Goal: Task Accomplishment & Management: Complete application form

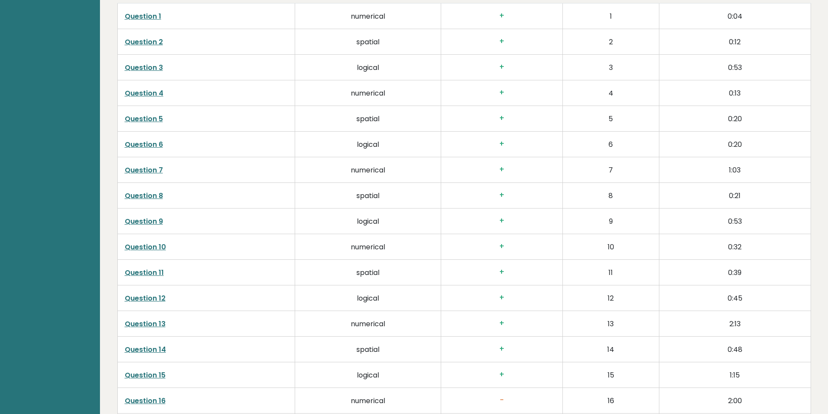
scroll to position [1303, 0]
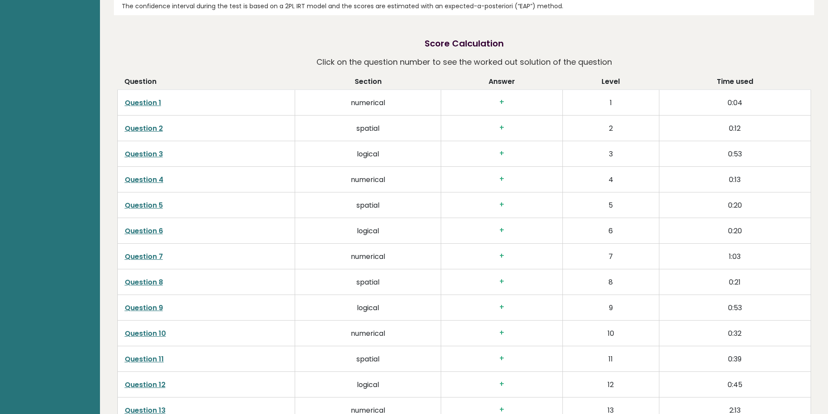
click at [150, 254] on link "Question 7" at bounding box center [144, 257] width 38 height 10
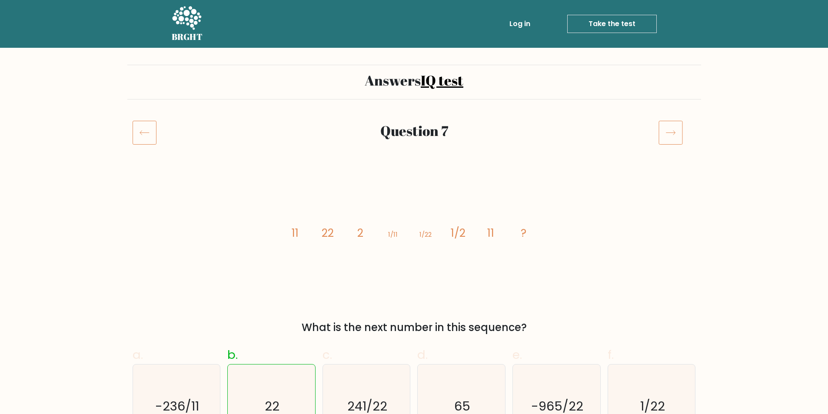
drag, startPoint x: 535, startPoint y: 128, endPoint x: 540, endPoint y: 126, distance: 5.4
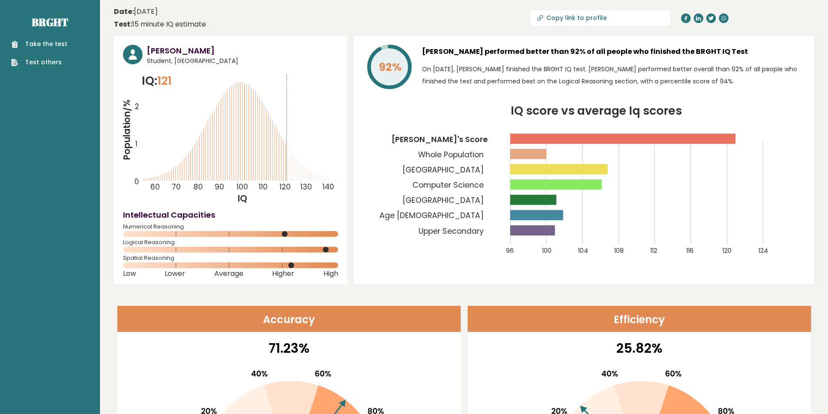
click at [57, 41] on link "Take the test" at bounding box center [39, 44] width 56 height 9
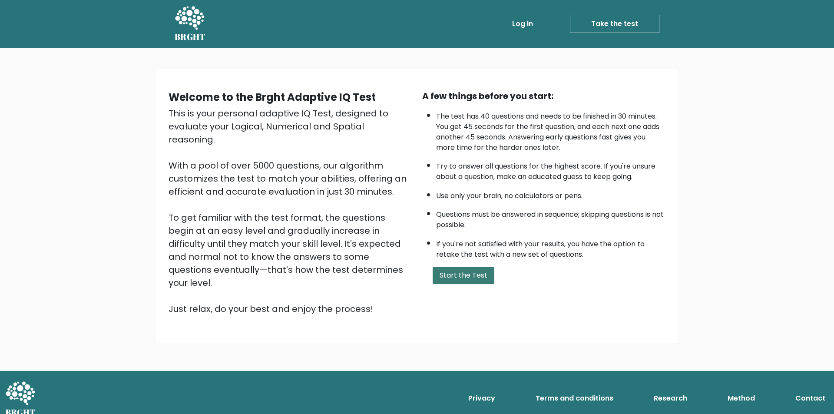
click at [464, 271] on button "Start the Test" at bounding box center [464, 275] width 62 height 17
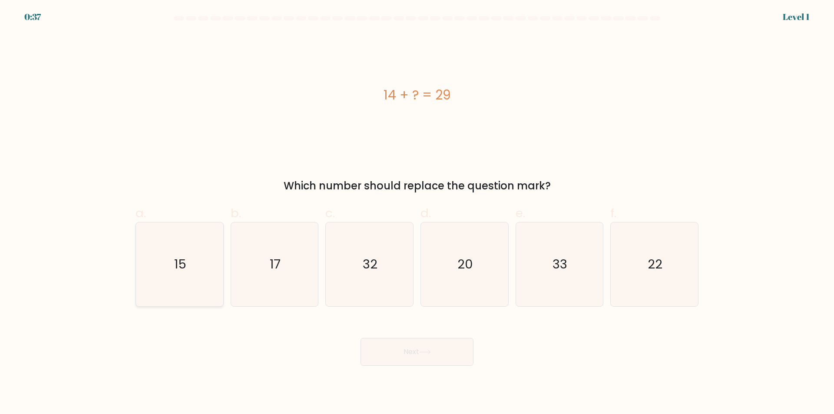
click at [208, 262] on icon "15" at bounding box center [180, 264] width 84 height 84
click at [417, 213] on input "a. 15" at bounding box center [417, 210] width 0 height 6
radio input "true"
click at [401, 361] on button "Next" at bounding box center [417, 352] width 113 height 28
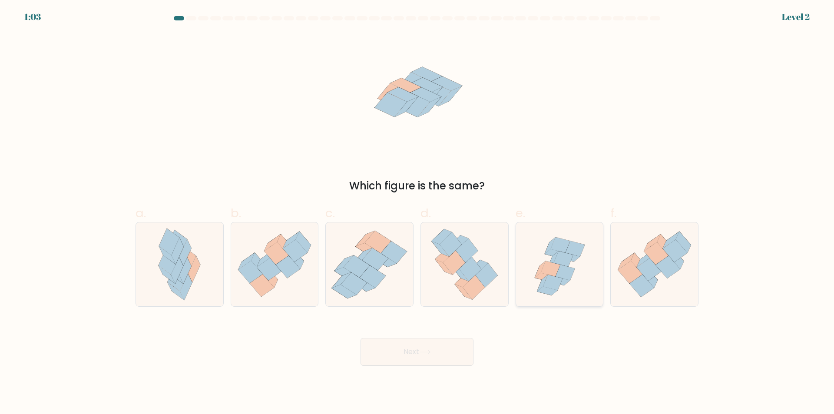
click at [583, 262] on icon at bounding box center [559, 264] width 87 height 84
click at [418, 213] on input "e." at bounding box center [417, 210] width 0 height 6
radio input "true"
click at [457, 346] on button "Next" at bounding box center [417, 352] width 113 height 28
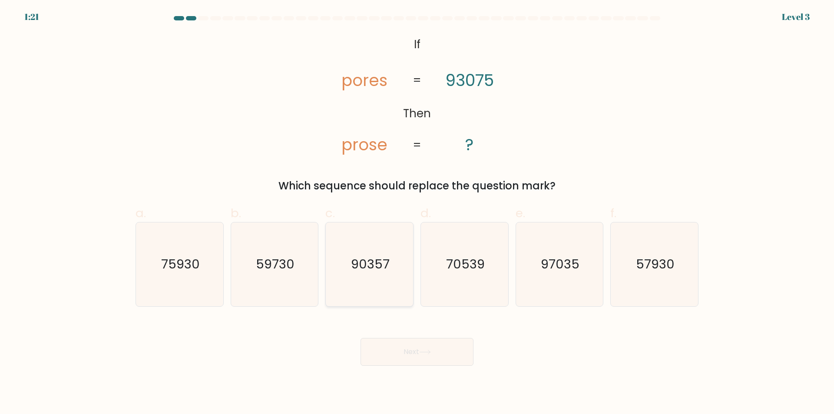
click at [373, 286] on icon "90357" at bounding box center [370, 264] width 84 height 84
click at [417, 213] on input "c. 90357" at bounding box center [417, 210] width 0 height 6
radio input "true"
click at [395, 355] on button "Next" at bounding box center [417, 352] width 113 height 28
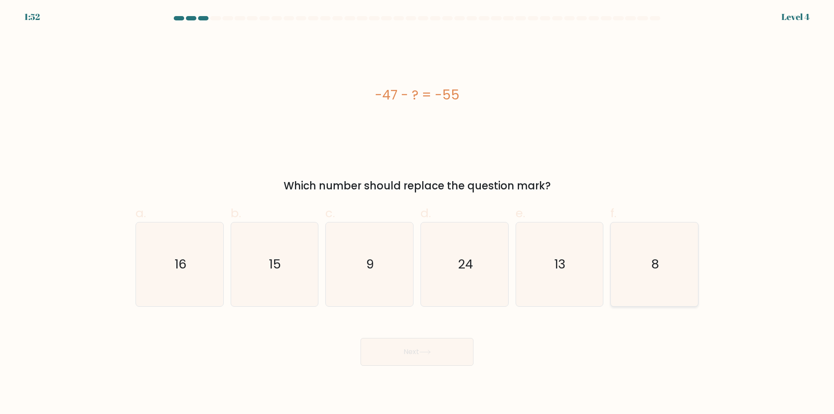
click at [680, 265] on icon "8" at bounding box center [655, 264] width 84 height 84
click at [418, 213] on input "f. 8" at bounding box center [417, 210] width 0 height 6
radio input "true"
click at [401, 363] on button "Next" at bounding box center [417, 352] width 113 height 28
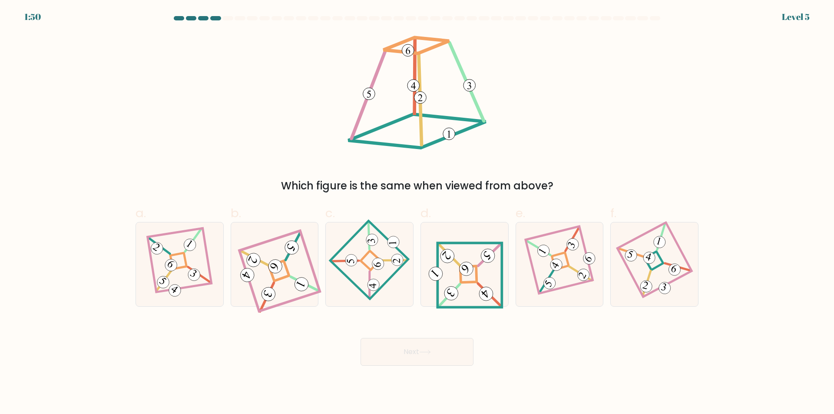
click at [408, 351] on button "Next" at bounding box center [417, 352] width 113 height 28
click at [477, 288] on icon at bounding box center [465, 264] width 78 height 67
click at [418, 213] on input "d." at bounding box center [417, 210] width 0 height 6
radio input "true"
click at [428, 342] on button "Next" at bounding box center [417, 352] width 113 height 28
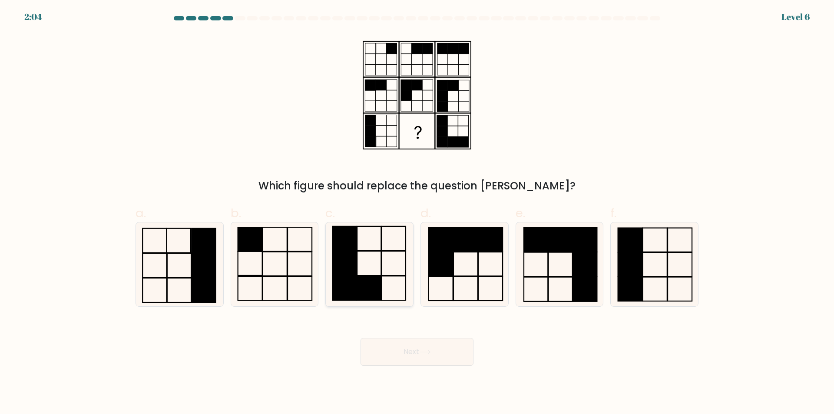
click at [373, 290] on rect at bounding box center [369, 288] width 24 height 24
click at [417, 213] on input "c." at bounding box center [417, 210] width 0 height 6
radio input "true"
click at [421, 355] on button "Next" at bounding box center [417, 352] width 113 height 28
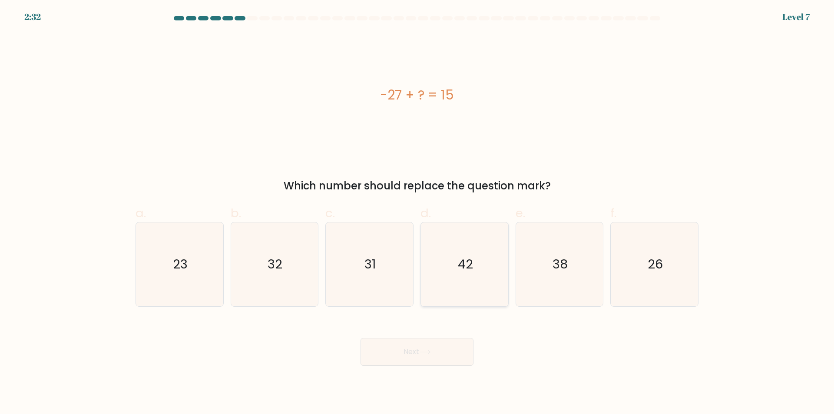
click at [471, 281] on icon "42" at bounding box center [465, 264] width 84 height 84
click at [418, 213] on input "d. 42" at bounding box center [417, 210] width 0 height 6
radio input "true"
click at [404, 351] on button "Next" at bounding box center [417, 352] width 113 height 28
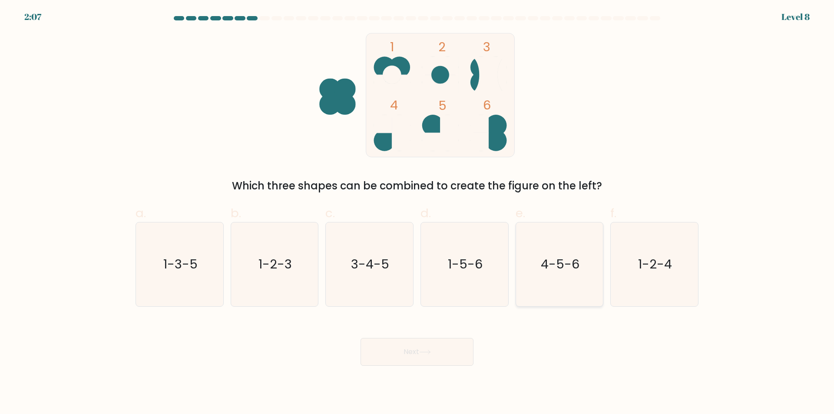
click at [554, 271] on text "4-5-6" at bounding box center [560, 264] width 39 height 17
click at [418, 213] on input "e. 4-5-6" at bounding box center [417, 210] width 0 height 6
radio input "true"
click at [458, 360] on button "Next" at bounding box center [417, 352] width 113 height 28
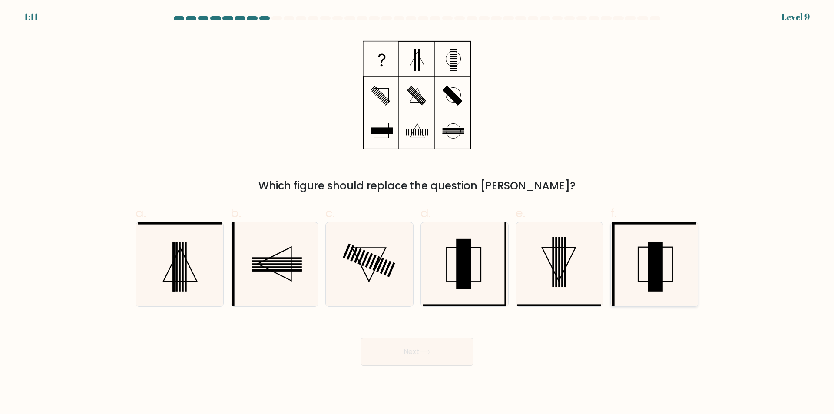
click at [653, 269] on rect at bounding box center [655, 267] width 15 height 50
click at [418, 213] on input "f." at bounding box center [417, 210] width 0 height 6
radio input "true"
click at [556, 297] on icon at bounding box center [559, 264] width 84 height 84
click at [418, 213] on input "e." at bounding box center [417, 210] width 0 height 6
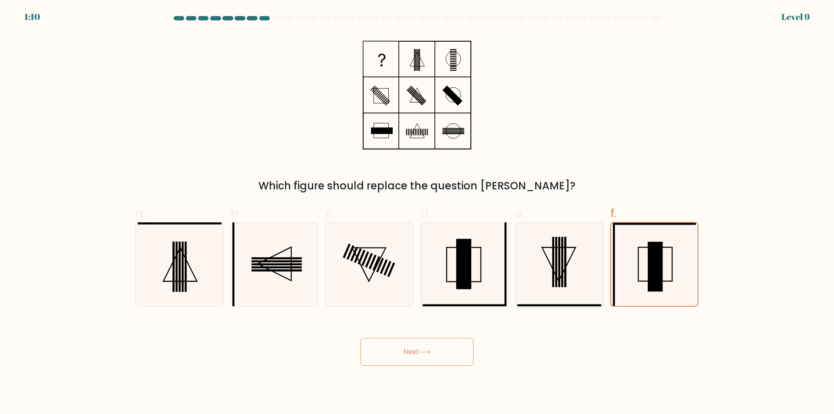
radio input "true"
click at [435, 269] on icon at bounding box center [465, 264] width 84 height 84
click at [418, 213] on input "d." at bounding box center [417, 210] width 0 height 6
radio input "true"
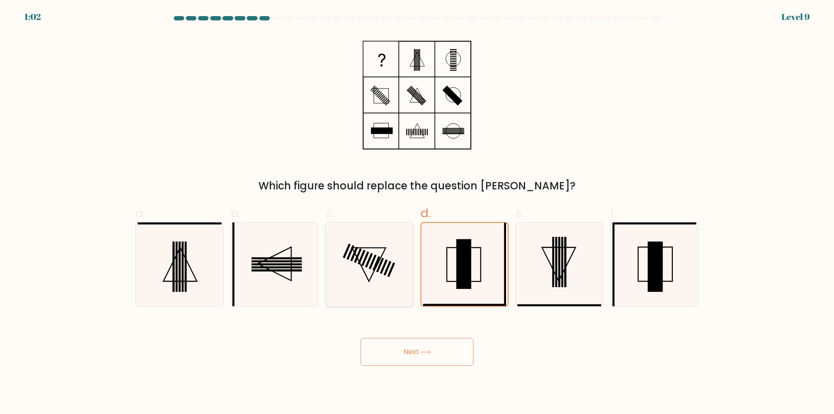
click at [348, 277] on icon at bounding box center [370, 264] width 84 height 84
click at [417, 213] on input "c." at bounding box center [417, 210] width 0 height 6
radio input "true"
click at [471, 288] on rect at bounding box center [463, 264] width 15 height 50
click at [418, 213] on input "d." at bounding box center [417, 210] width 0 height 6
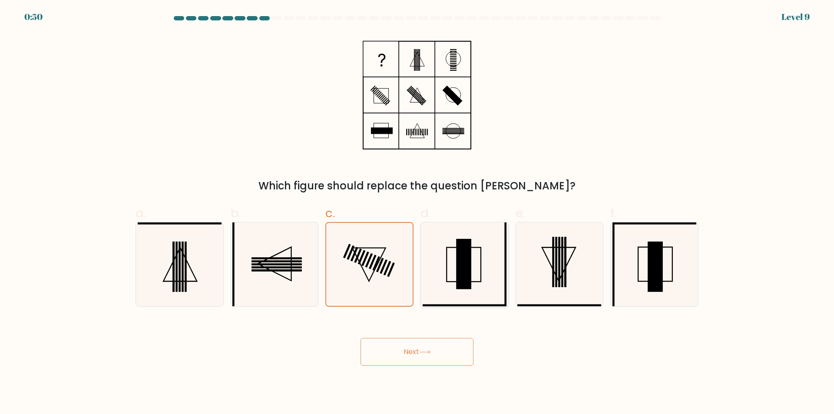
radio input "true"
click at [665, 263] on icon at bounding box center [655, 264] width 84 height 84
click at [418, 213] on input "f." at bounding box center [417, 210] width 0 height 6
radio input "true"
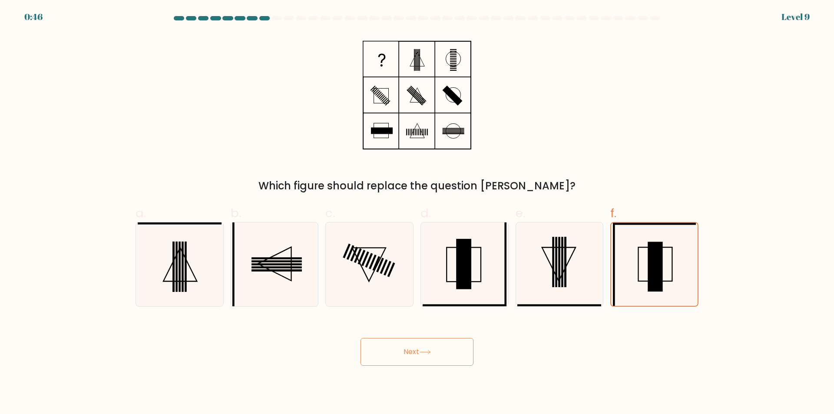
click at [430, 351] on icon at bounding box center [425, 352] width 10 height 4
click at [635, 266] on icon at bounding box center [654, 264] width 83 height 83
click at [418, 213] on input "f." at bounding box center [417, 210] width 0 height 6
click at [411, 357] on button "Next" at bounding box center [417, 352] width 113 height 28
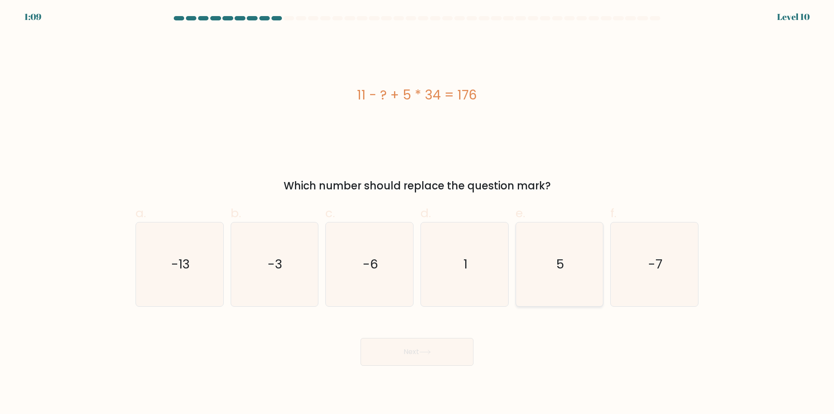
click at [583, 289] on icon "5" at bounding box center [559, 264] width 84 height 84
click at [418, 213] on input "e. 5" at bounding box center [417, 210] width 0 height 6
radio input "true"
click at [418, 358] on button "Next" at bounding box center [417, 352] width 113 height 28
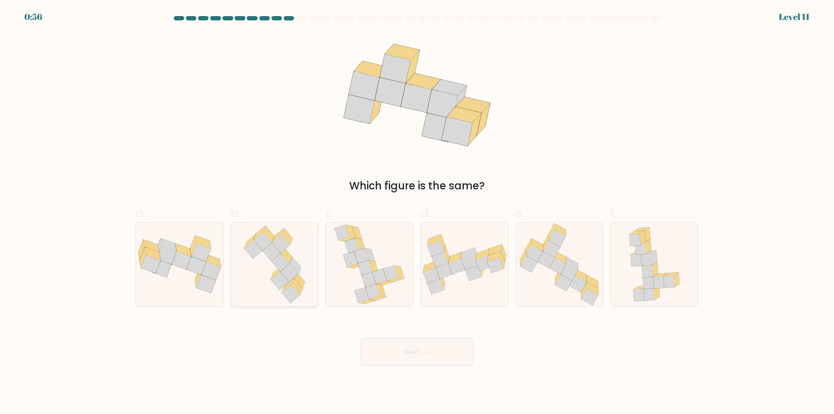
click at [273, 240] on icon at bounding box center [268, 234] width 11 height 17
click at [417, 213] on input "b." at bounding box center [417, 210] width 0 height 6
radio input "true"
click at [423, 351] on icon at bounding box center [425, 352] width 12 height 5
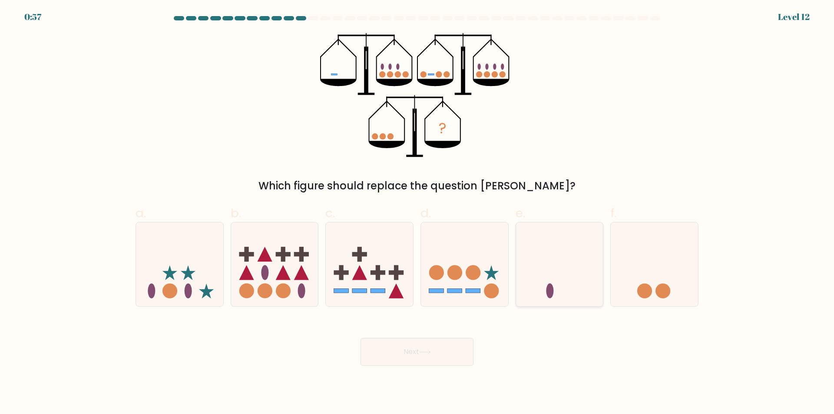
click at [549, 276] on icon at bounding box center [559, 265] width 87 height 72
click at [418, 213] on input "e." at bounding box center [417, 210] width 0 height 6
radio input "true"
click at [452, 351] on button "Next" at bounding box center [417, 352] width 113 height 28
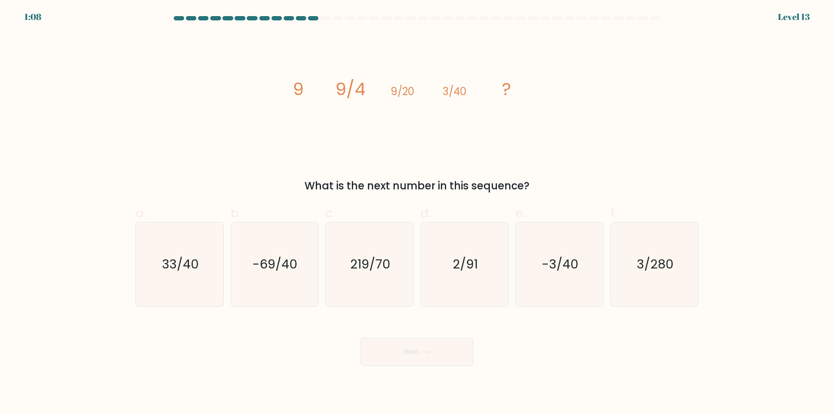
click at [413, 353] on button "Next" at bounding box center [417, 352] width 113 height 28
drag, startPoint x: 657, startPoint y: 277, endPoint x: 416, endPoint y: 352, distance: 252.7
click at [656, 276] on icon "3/280" at bounding box center [655, 264] width 84 height 84
click at [418, 213] on input "f. 3/280" at bounding box center [417, 210] width 0 height 6
radio input "true"
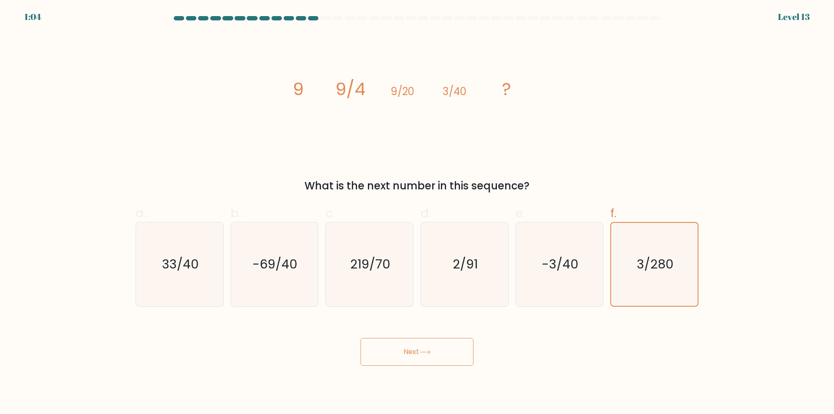
click at [405, 356] on button "Next" at bounding box center [417, 352] width 113 height 28
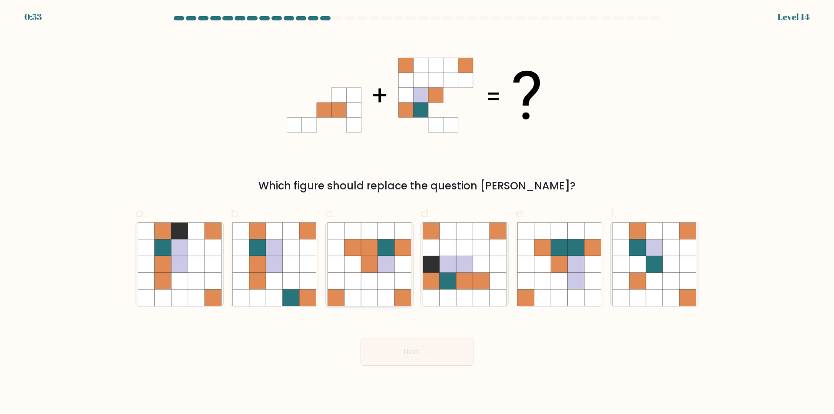
click at [362, 285] on icon at bounding box center [369, 281] width 17 height 17
click at [417, 213] on input "c." at bounding box center [417, 210] width 0 height 6
radio input "true"
click at [388, 356] on button "Next" at bounding box center [417, 352] width 113 height 28
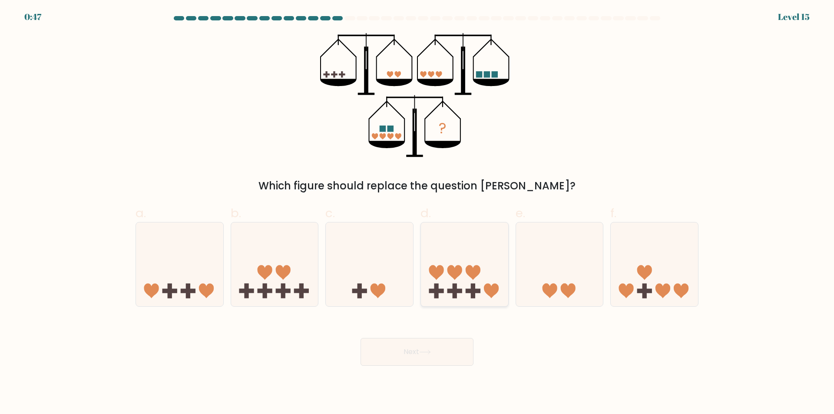
click at [450, 275] on icon at bounding box center [464, 265] width 87 height 72
click at [418, 213] on input "d." at bounding box center [417, 210] width 0 height 6
radio input "true"
click at [409, 350] on button "Next" at bounding box center [417, 352] width 113 height 28
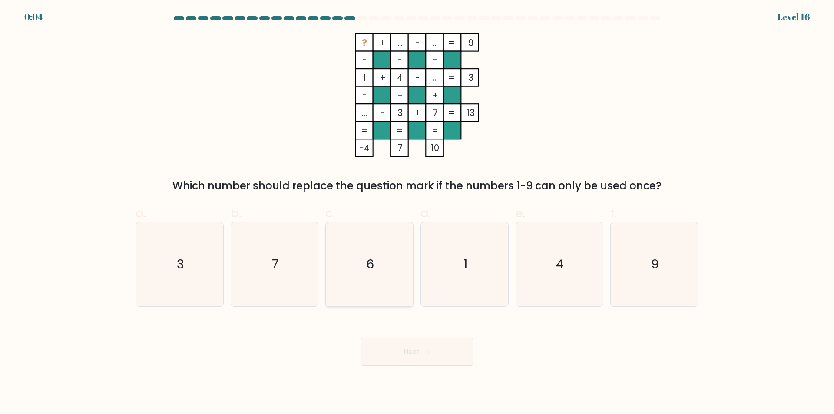
click at [384, 281] on icon "6" at bounding box center [370, 264] width 84 height 84
click at [417, 213] on input "c. 6" at bounding box center [417, 210] width 0 height 6
radio input "true"
click at [388, 345] on button "Next" at bounding box center [417, 352] width 113 height 28
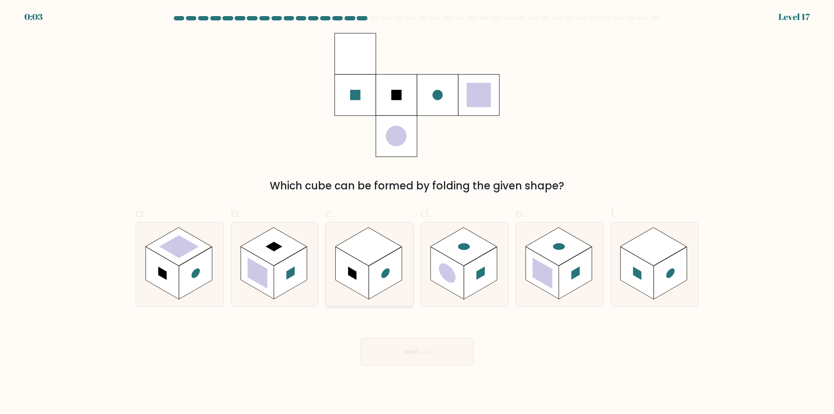
drag, startPoint x: 376, startPoint y: 267, endPoint x: 374, endPoint y: 273, distance: 6.5
click at [374, 271] on rect at bounding box center [385, 273] width 33 height 53
click at [417, 213] on input "c." at bounding box center [417, 210] width 0 height 6
radio input "true"
click at [405, 351] on button "Next" at bounding box center [417, 352] width 113 height 28
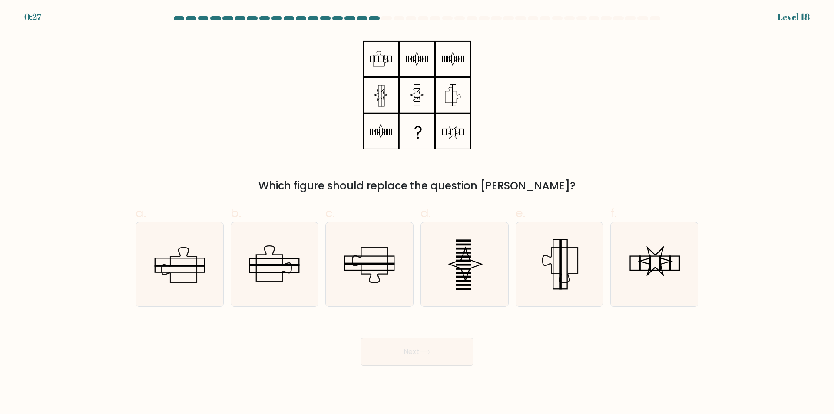
click at [396, 53] on icon at bounding box center [417, 95] width 109 height 124
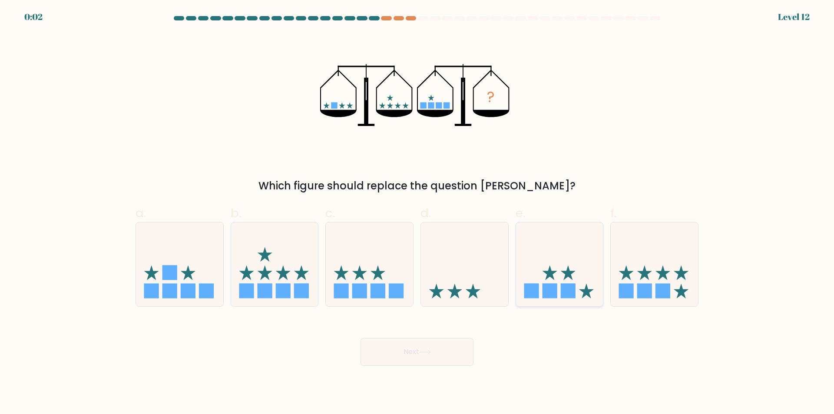
click at [563, 242] on icon at bounding box center [559, 265] width 87 height 72
click at [418, 213] on input "e." at bounding box center [417, 210] width 0 height 6
radio input "true"
click at [433, 335] on div "Next" at bounding box center [416, 341] width 573 height 49
click at [422, 355] on button "Next" at bounding box center [417, 352] width 113 height 28
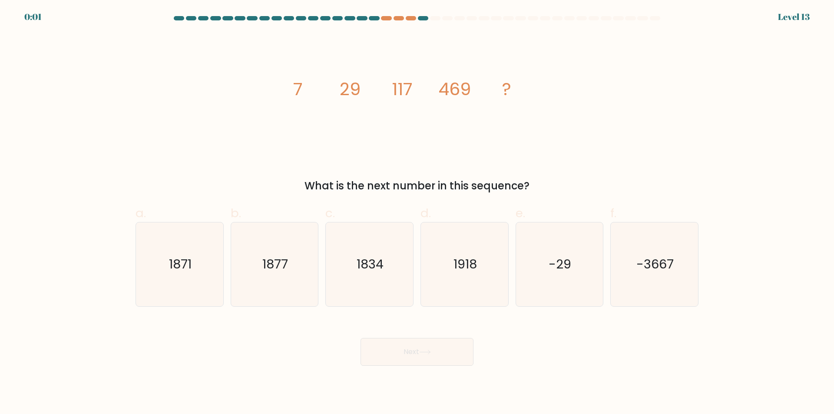
click at [429, 339] on button "Next" at bounding box center [417, 352] width 113 height 28
click at [283, 283] on icon "1877" at bounding box center [274, 264] width 84 height 84
click at [417, 213] on input "b. 1877" at bounding box center [417, 210] width 0 height 6
radio input "true"
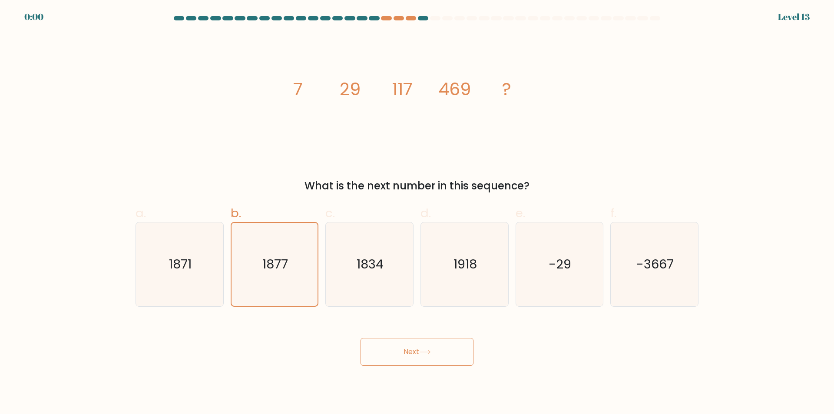
click at [420, 353] on button "Next" at bounding box center [417, 352] width 113 height 28
click at [421, 353] on div "Next" at bounding box center [416, 341] width 573 height 49
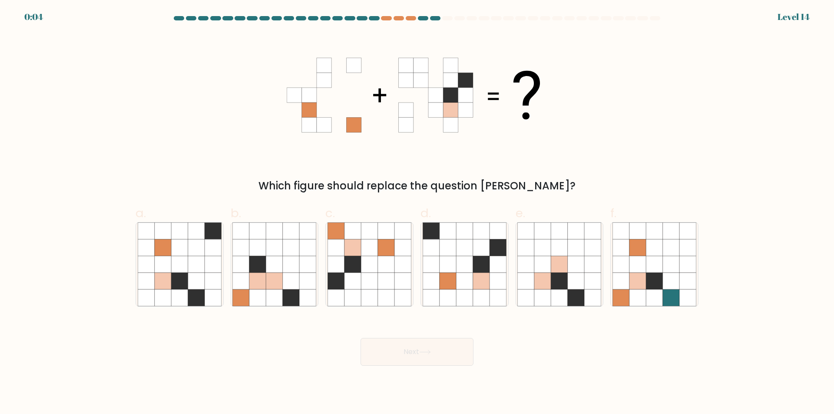
click at [303, 182] on div "Which figure should replace the question [PERSON_NAME]?" at bounding box center [417, 186] width 553 height 16
click at [394, 236] on icon at bounding box center [386, 231] width 17 height 17
click at [417, 213] on input "c." at bounding box center [417, 210] width 0 height 6
radio input "true"
click at [404, 340] on button "Next" at bounding box center [417, 352] width 113 height 28
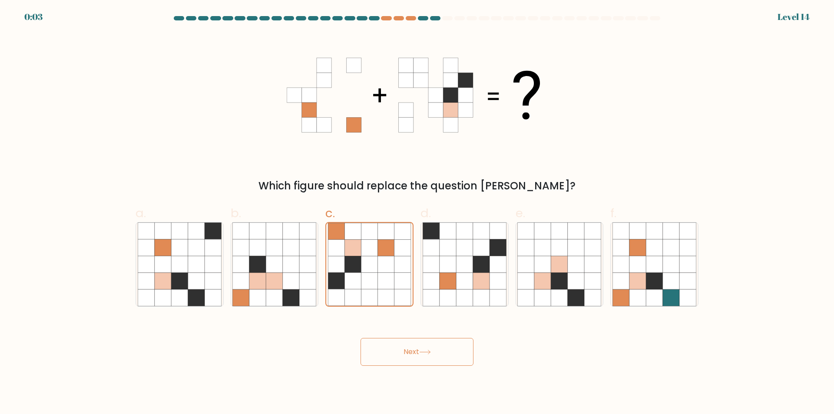
click at [404, 348] on button "Next" at bounding box center [417, 352] width 113 height 28
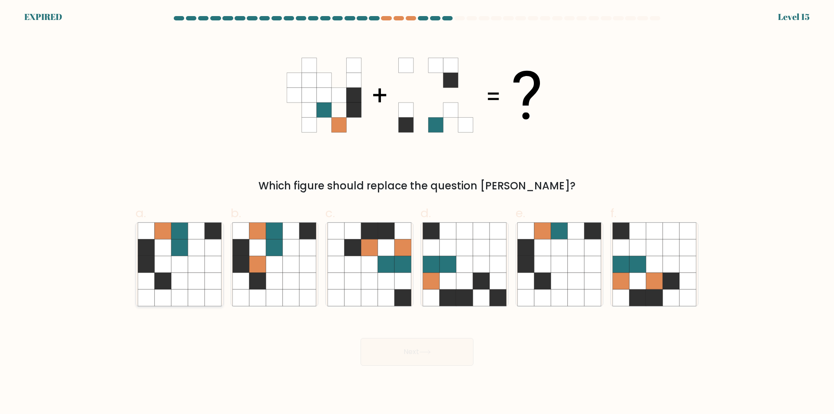
click at [192, 246] on icon at bounding box center [196, 247] width 17 height 17
click at [417, 213] on input "a." at bounding box center [417, 210] width 0 height 6
radio input "true"
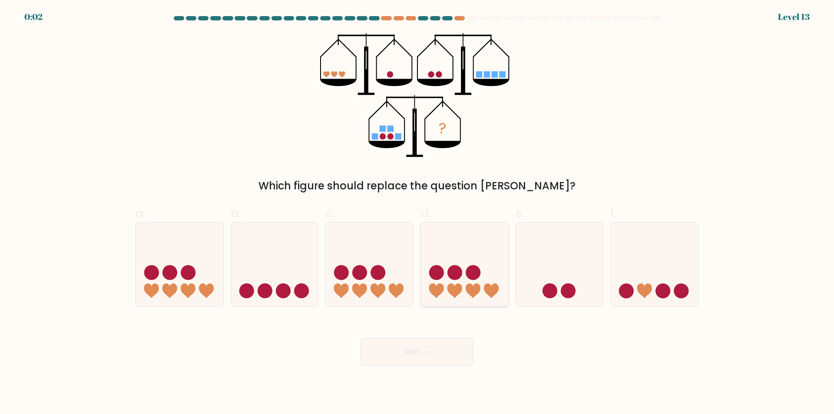
click at [472, 275] on circle at bounding box center [473, 272] width 15 height 15
click at [418, 213] on input "d." at bounding box center [417, 210] width 0 height 6
radio input "true"
click at [429, 356] on div "Next" at bounding box center [416, 341] width 573 height 49
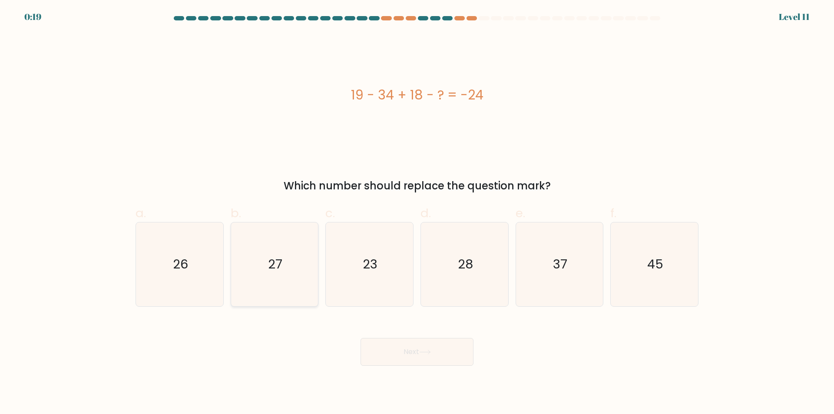
click at [265, 283] on icon "27" at bounding box center [274, 264] width 84 height 84
click at [417, 213] on input "b. 27" at bounding box center [417, 210] width 0 height 6
radio input "true"
click at [420, 360] on button "Next" at bounding box center [417, 352] width 113 height 28
click at [354, 262] on icon "46" at bounding box center [370, 264] width 84 height 84
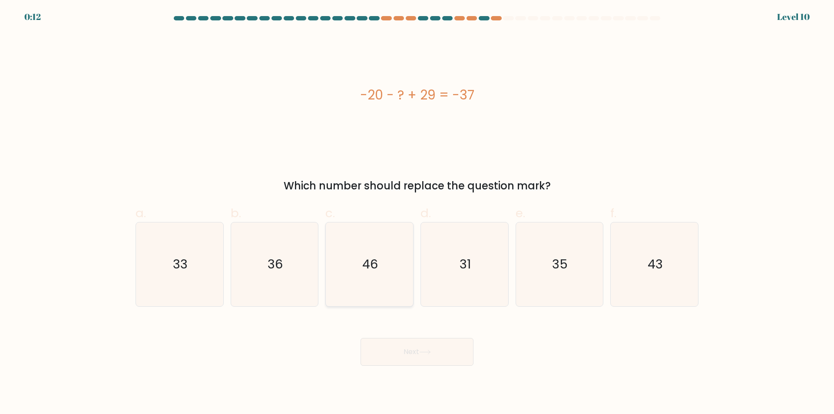
click at [417, 213] on input "c. 46" at bounding box center [417, 210] width 0 height 6
radio input "true"
click at [406, 357] on button "Next" at bounding box center [417, 352] width 113 height 28
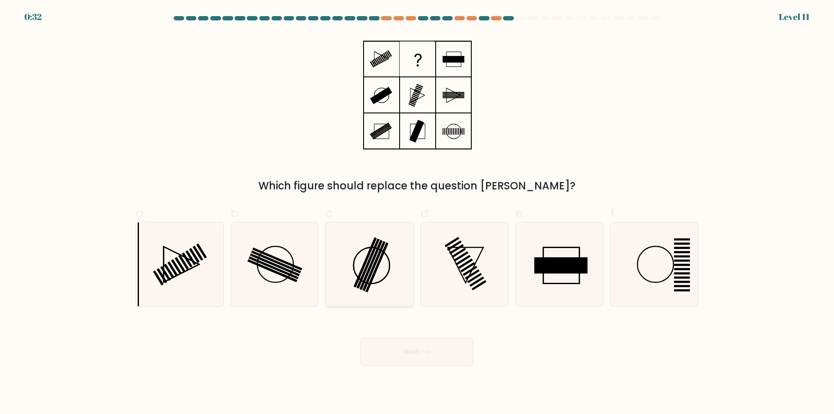
click at [388, 294] on icon at bounding box center [370, 264] width 84 height 84
click at [417, 213] on input "c." at bounding box center [417, 210] width 0 height 6
radio input "true"
click at [405, 341] on button "Next" at bounding box center [417, 352] width 113 height 28
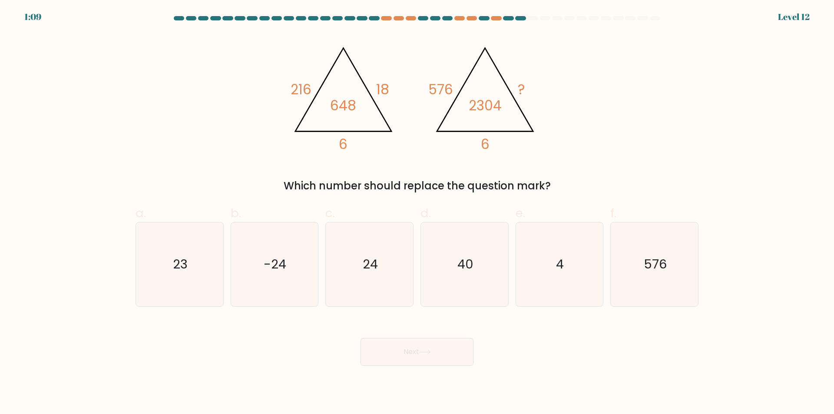
drag, startPoint x: 514, startPoint y: 17, endPoint x: 522, endPoint y: 18, distance: 8.0
click at [517, 17] on at bounding box center [417, 18] width 488 height 4
click at [522, 18] on div at bounding box center [520, 18] width 10 height 4
click at [383, 256] on icon "24" at bounding box center [370, 264] width 84 height 84
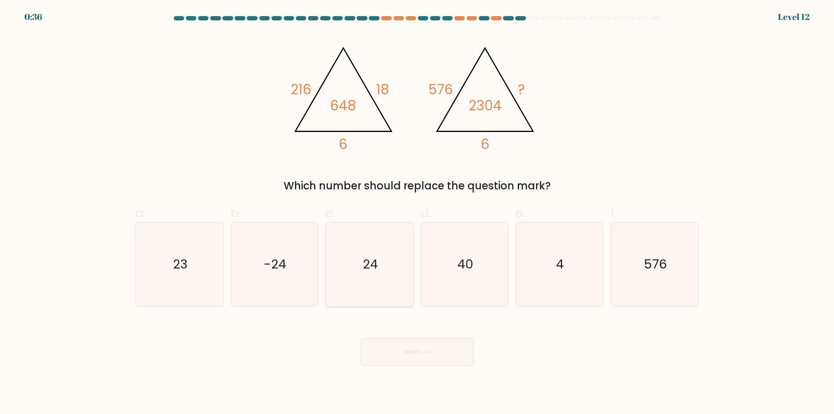
click at [417, 213] on input "c. 24" at bounding box center [417, 210] width 0 height 6
radio input "true"
click at [425, 355] on icon at bounding box center [425, 352] width 12 height 5
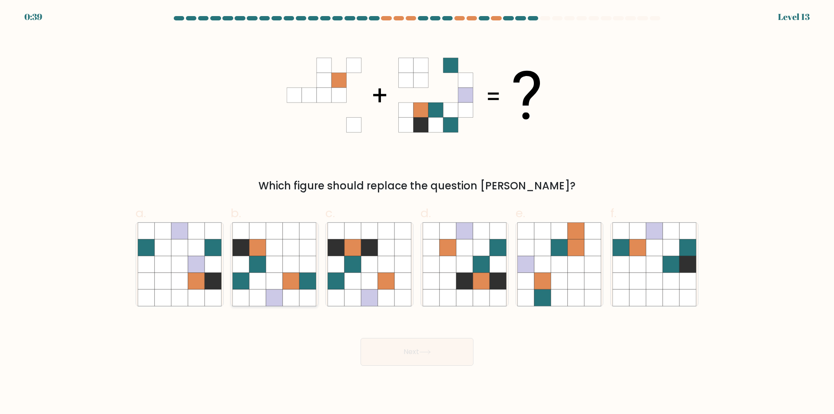
click at [289, 275] on icon at bounding box center [291, 281] width 17 height 17
click at [417, 213] on input "b." at bounding box center [417, 210] width 0 height 6
radio input "true"
click at [391, 350] on button "Next" at bounding box center [417, 352] width 113 height 28
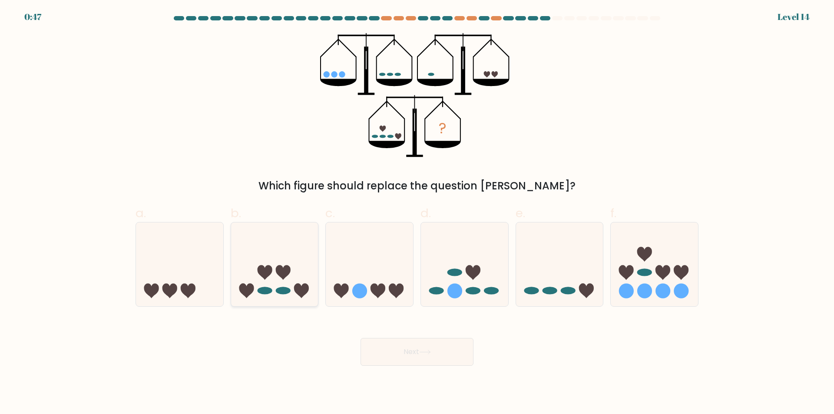
click at [284, 292] on ellipse at bounding box center [283, 290] width 15 height 7
click at [417, 213] on input "b." at bounding box center [417, 210] width 0 height 6
radio input "true"
click at [404, 355] on button "Next" at bounding box center [417, 352] width 113 height 28
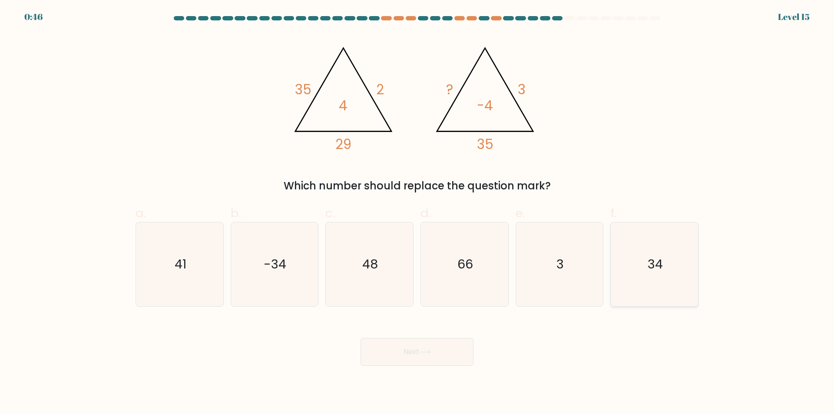
click at [650, 287] on icon "34" at bounding box center [655, 264] width 84 height 84
click at [418, 213] on input "f. 34" at bounding box center [417, 210] width 0 height 6
radio input "true"
click at [377, 362] on button "Next" at bounding box center [417, 352] width 113 height 28
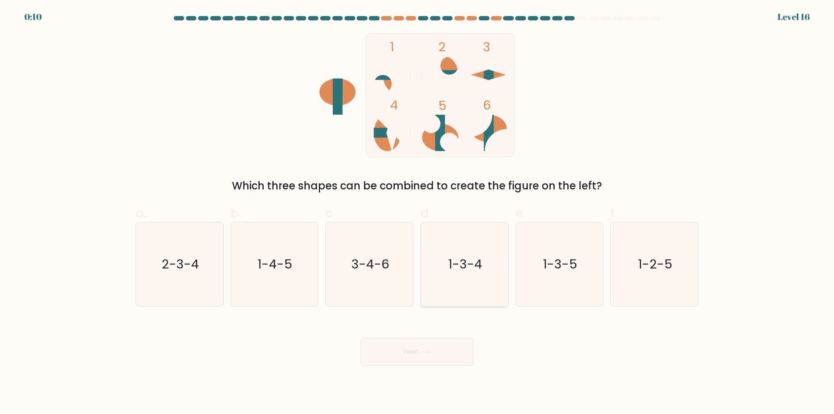
drag, startPoint x: 444, startPoint y: 268, endPoint x: 433, endPoint y: 332, distance: 65.7
click at [444, 268] on icon "1-3-4" at bounding box center [465, 264] width 84 height 84
click at [418, 213] on input "d. 1-3-4" at bounding box center [417, 210] width 0 height 6
radio input "true"
click at [426, 361] on button "Next" at bounding box center [417, 352] width 113 height 28
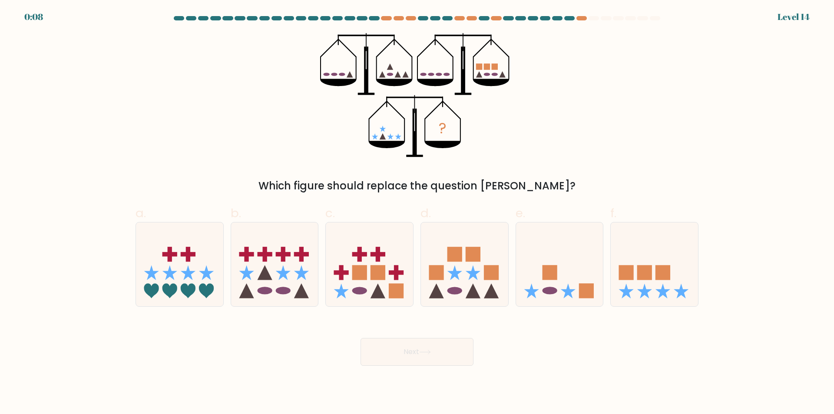
click at [428, 358] on button "Next" at bounding box center [417, 352] width 113 height 28
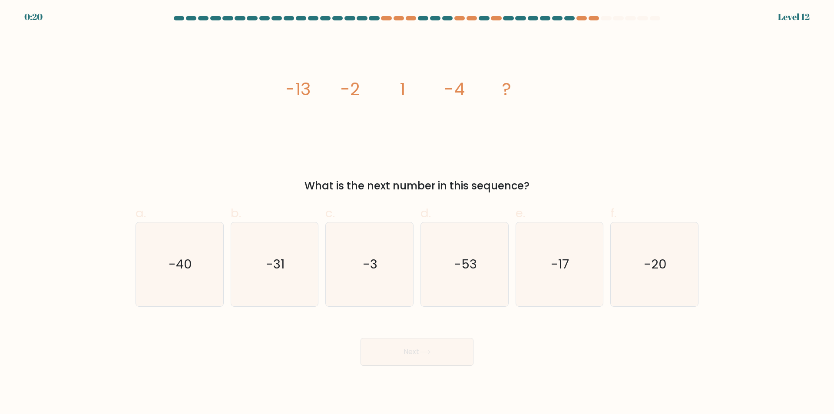
click at [595, 21] on div at bounding box center [416, 20] width 573 height 8
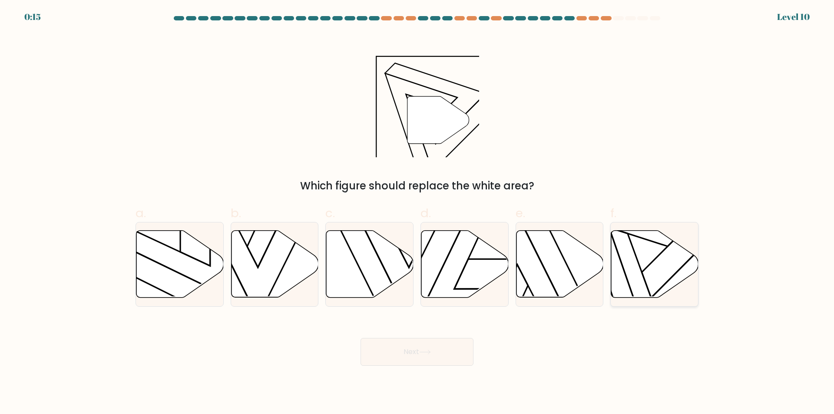
click at [646, 264] on icon at bounding box center [654, 264] width 87 height 67
click at [418, 213] on input "f." at bounding box center [417, 210] width 0 height 6
radio input "true"
click at [407, 345] on button "Next" at bounding box center [417, 352] width 113 height 28
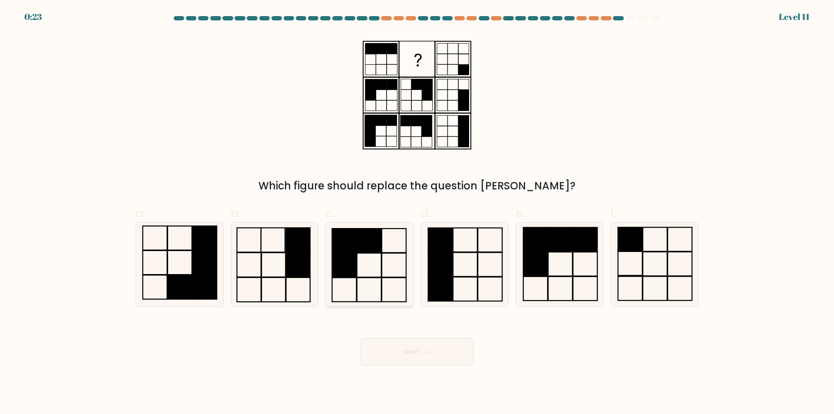
click at [392, 290] on icon at bounding box center [370, 264] width 84 height 84
click at [417, 213] on input "c." at bounding box center [417, 210] width 0 height 6
radio input "true"
click at [265, 282] on icon at bounding box center [274, 264] width 84 height 84
click at [417, 213] on input "b." at bounding box center [417, 210] width 0 height 6
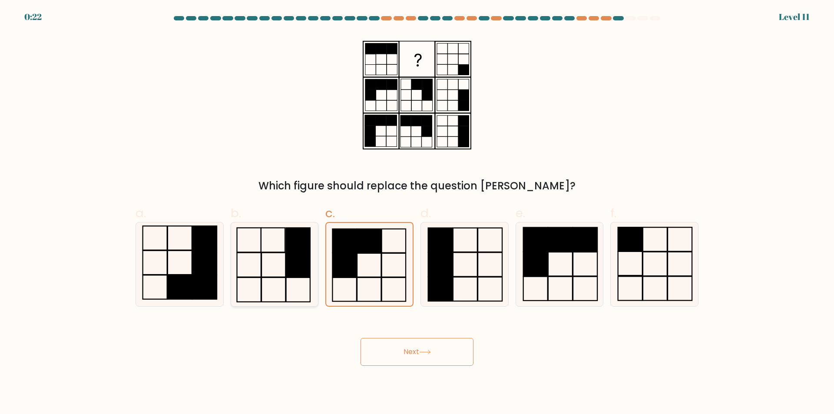
radio input "true"
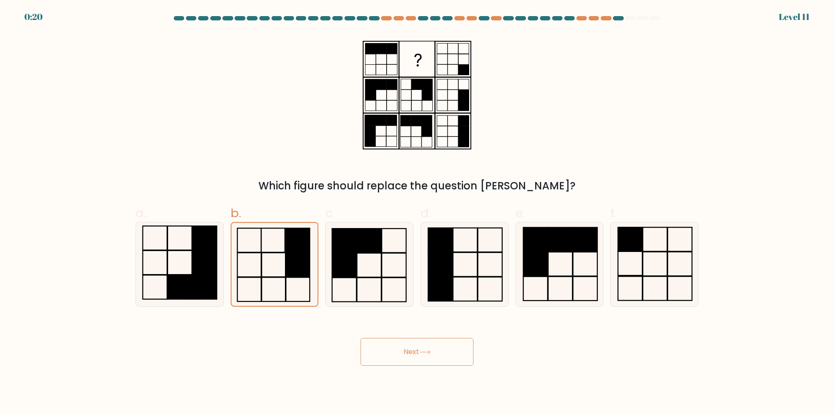
click at [400, 360] on button "Next" at bounding box center [417, 352] width 113 height 28
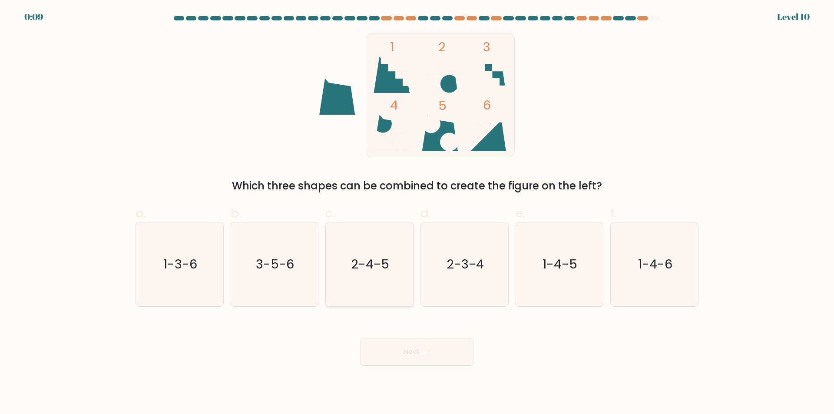
click at [392, 280] on icon "2-4-5" at bounding box center [370, 264] width 84 height 84
click at [417, 213] on input "c. 2-4-5" at bounding box center [417, 210] width 0 height 6
radio input "true"
click at [406, 354] on button "Next" at bounding box center [417, 352] width 113 height 28
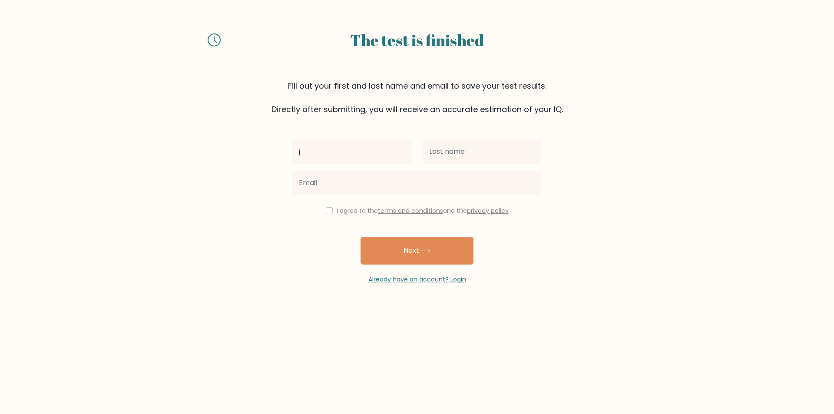
type input "[PERSON_NAME]"
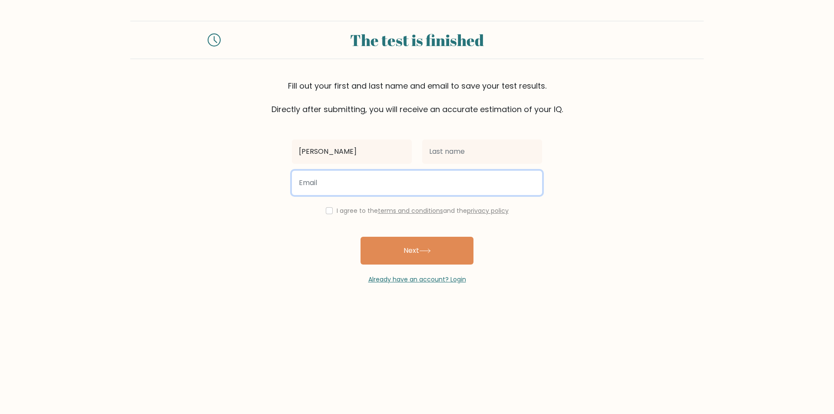
click at [338, 179] on input "email" at bounding box center [417, 183] width 250 height 24
type input "[PERSON_NAME][EMAIL_ADDRESS][DOMAIN_NAME]"
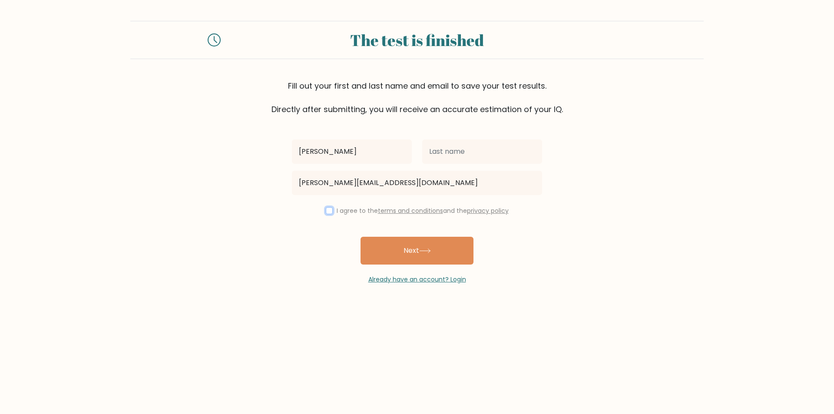
click at [330, 209] on input "checkbox" at bounding box center [329, 210] width 7 height 7
checkbox input "true"
click at [387, 250] on button "Next" at bounding box center [417, 251] width 113 height 28
click at [476, 151] on input "text" at bounding box center [482, 151] width 120 height 24
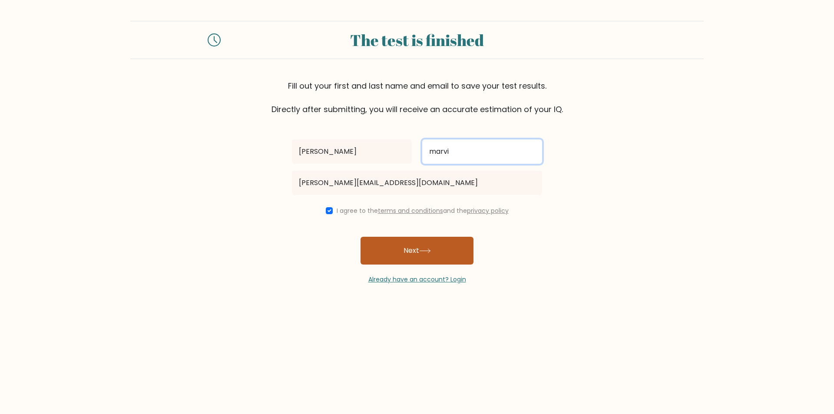
type input "marvi"
click at [448, 242] on button "Next" at bounding box center [417, 251] width 113 height 28
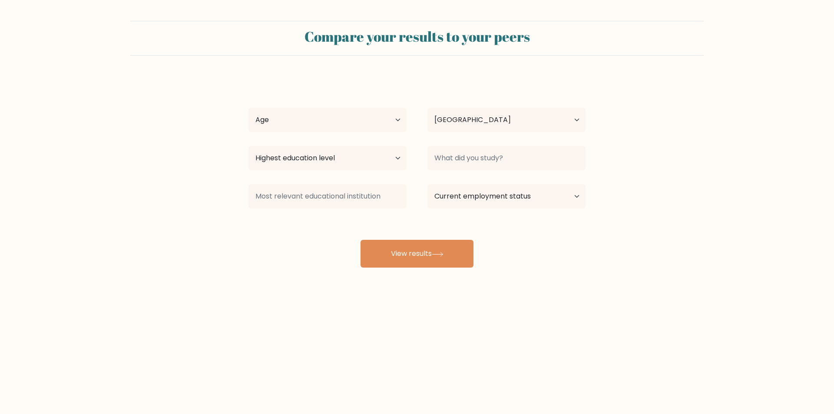
click at [486, 134] on div "Country [GEOGRAPHIC_DATA] [GEOGRAPHIC_DATA] [GEOGRAPHIC_DATA] [US_STATE] [GEOGR…" at bounding box center [506, 119] width 179 height 31
click at [487, 122] on select "Country [GEOGRAPHIC_DATA] [GEOGRAPHIC_DATA] [GEOGRAPHIC_DATA] [US_STATE] [GEOGR…" at bounding box center [507, 120] width 158 height 24
select select "IR"
click at [428, 108] on select "Country [GEOGRAPHIC_DATA] [GEOGRAPHIC_DATA] [GEOGRAPHIC_DATA] [US_STATE] [GEOGR…" at bounding box center [507, 120] width 158 height 24
click at [468, 166] on input at bounding box center [507, 158] width 158 height 24
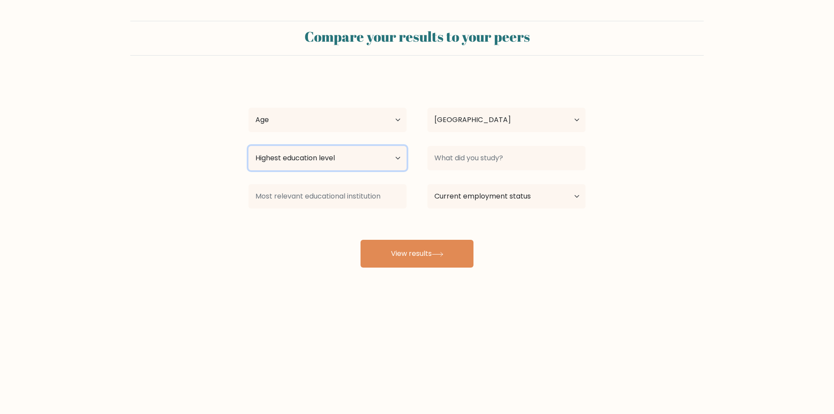
click at [375, 156] on select "Highest education level No schooling Primary Lower Secondary Upper Secondary Oc…" at bounding box center [328, 158] width 158 height 24
select select "upper_secondary"
click at [249, 146] on select "Highest education level No schooling Primary Lower Secondary Upper Secondary Oc…" at bounding box center [328, 158] width 158 height 24
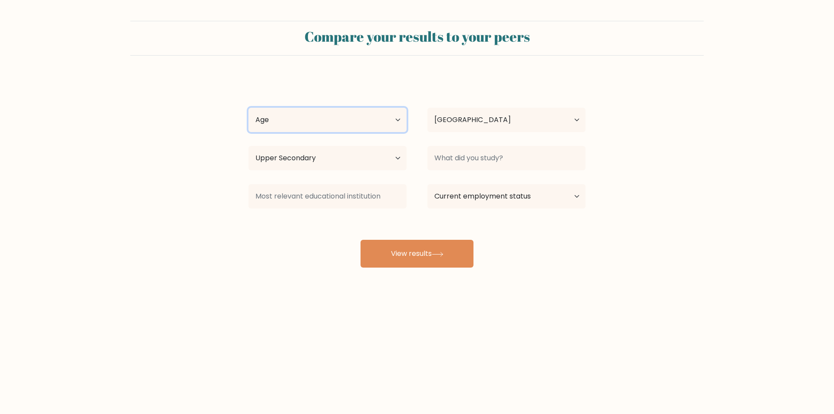
click at [312, 124] on select "Age Under [DEMOGRAPHIC_DATA] [DEMOGRAPHIC_DATA] [DEMOGRAPHIC_DATA] [DEMOGRAPHIC…" at bounding box center [328, 120] width 158 height 24
select select "min_18"
click at [249, 108] on select "Age Under [DEMOGRAPHIC_DATA] [DEMOGRAPHIC_DATA] [DEMOGRAPHIC_DATA] [DEMOGRAPHIC…" at bounding box center [328, 120] width 158 height 24
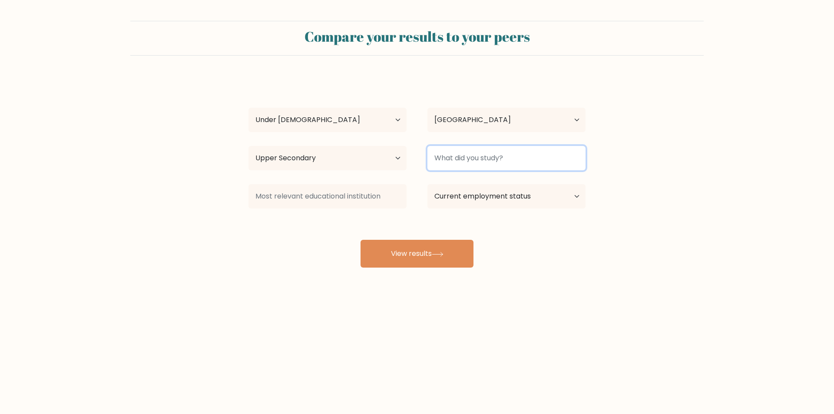
click at [457, 163] on input at bounding box center [507, 158] width 158 height 24
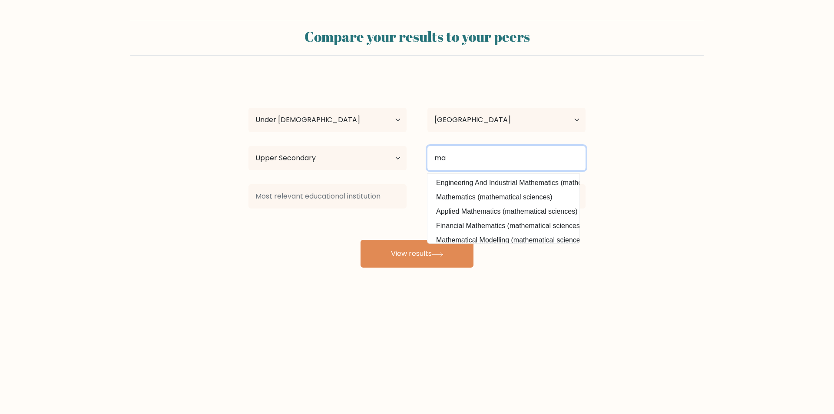
type input "m"
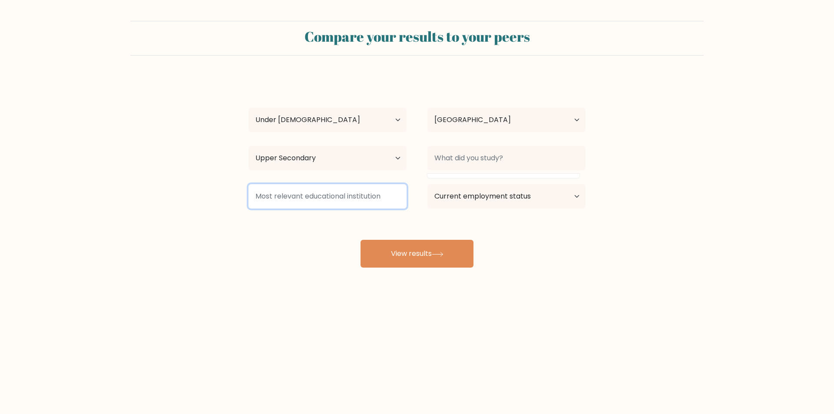
click at [308, 199] on input at bounding box center [328, 196] width 158 height 24
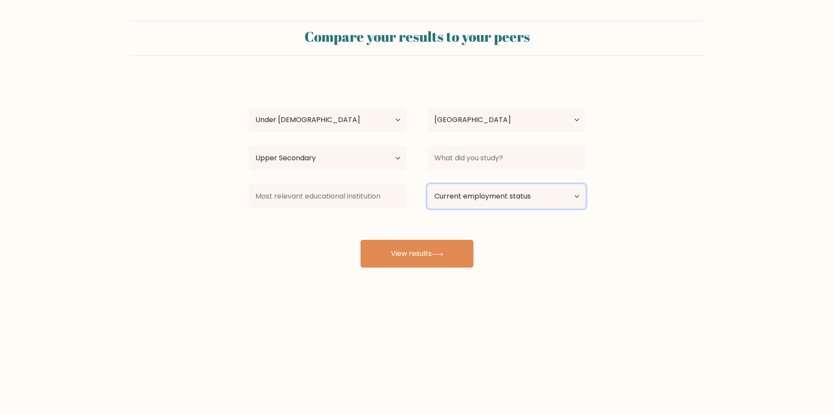
click at [462, 202] on select "Current employment status Employed Student Retired Other / prefer not to answer" at bounding box center [507, 196] width 158 height 24
select select "student"
click at [428, 184] on select "Current employment status Employed Student Retired Other / prefer not to answer" at bounding box center [507, 196] width 158 height 24
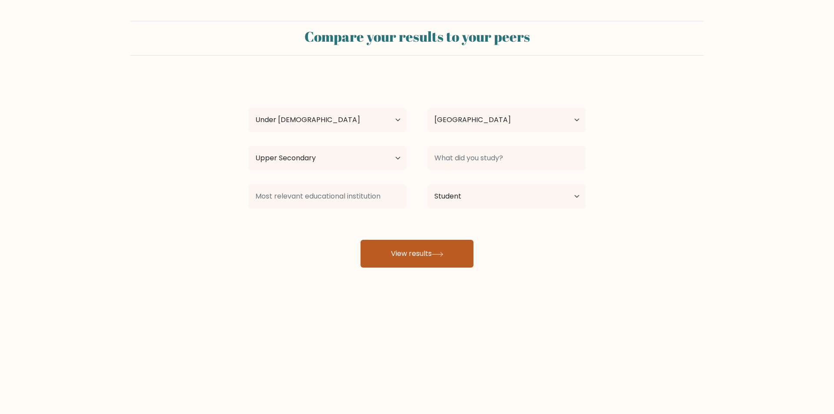
click at [432, 247] on button "View results" at bounding box center [417, 254] width 113 height 28
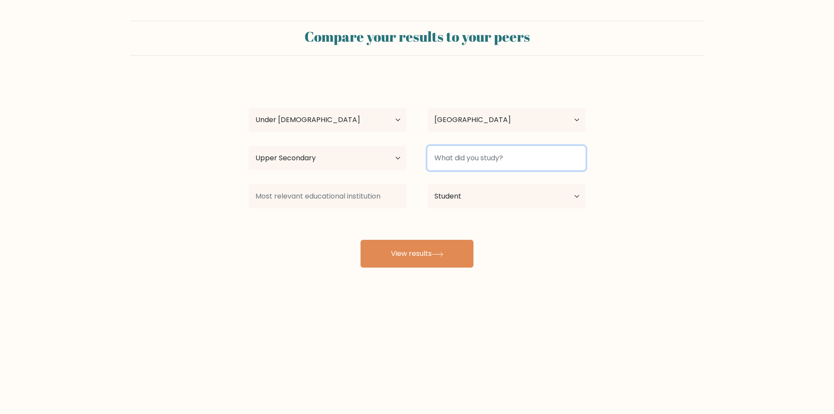
click at [479, 161] on input at bounding box center [507, 158] width 158 height 24
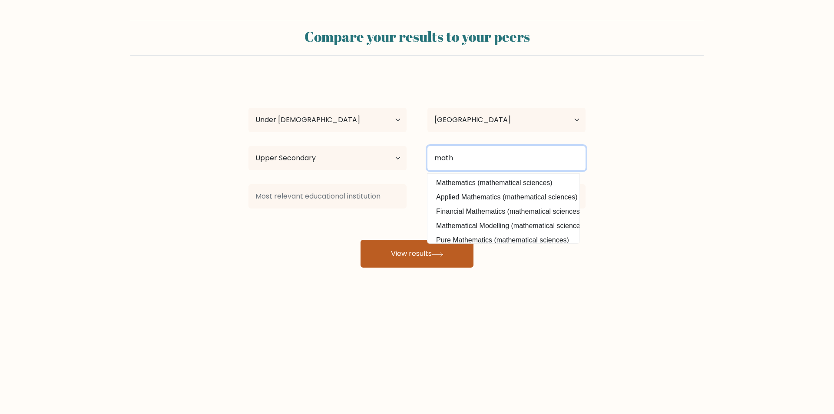
type input "math"
click at [420, 252] on button "View results" at bounding box center [417, 254] width 113 height 28
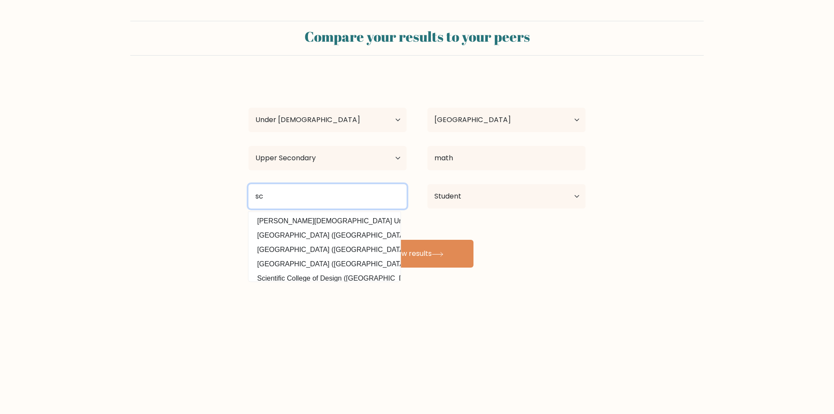
type input "s"
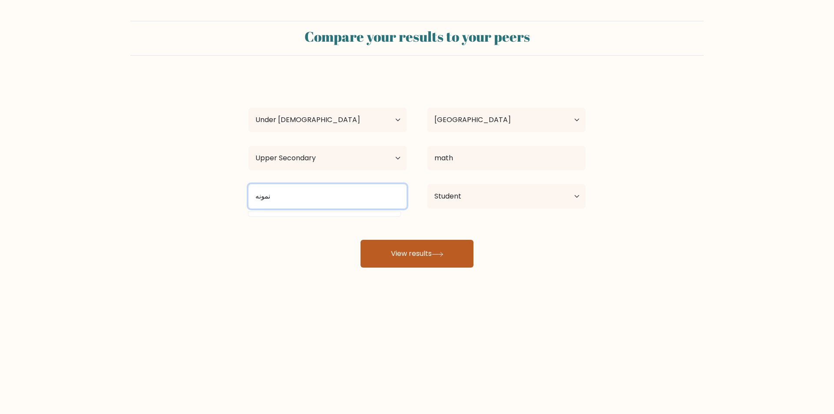
type input "نمونه"
click at [395, 249] on button "View results" at bounding box center [417, 254] width 113 height 28
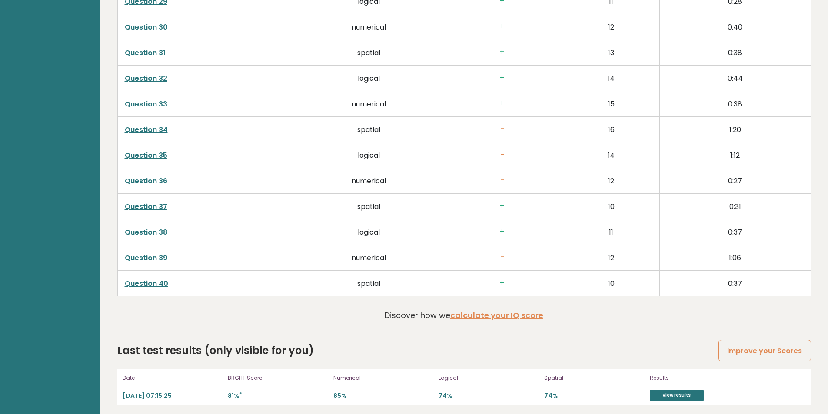
scroll to position [2202, 0]
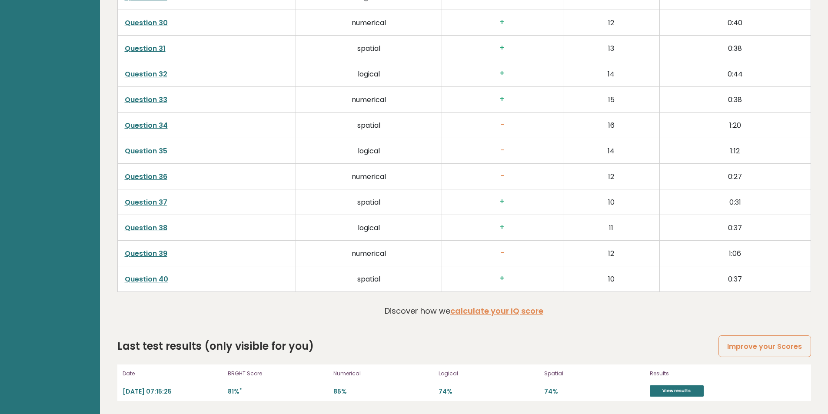
click at [154, 281] on link "Question 40" at bounding box center [146, 279] width 43 height 10
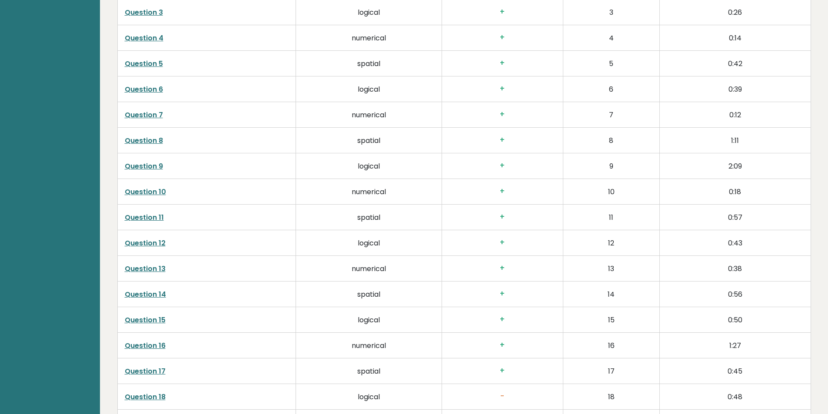
scroll to position [1564, 0]
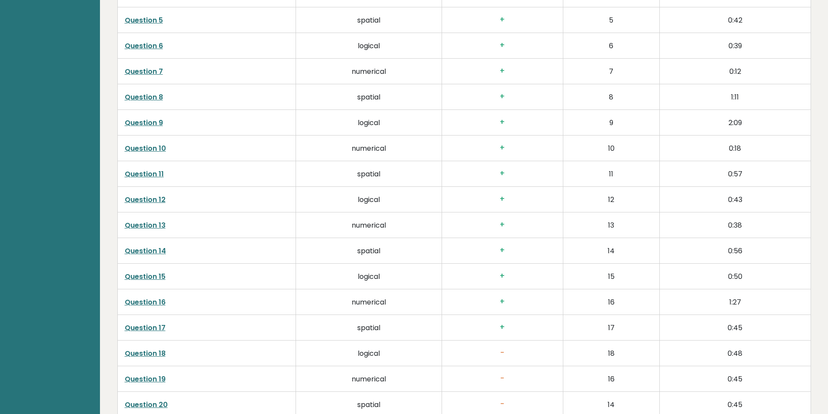
click at [139, 351] on link "Question 18" at bounding box center [145, 353] width 41 height 10
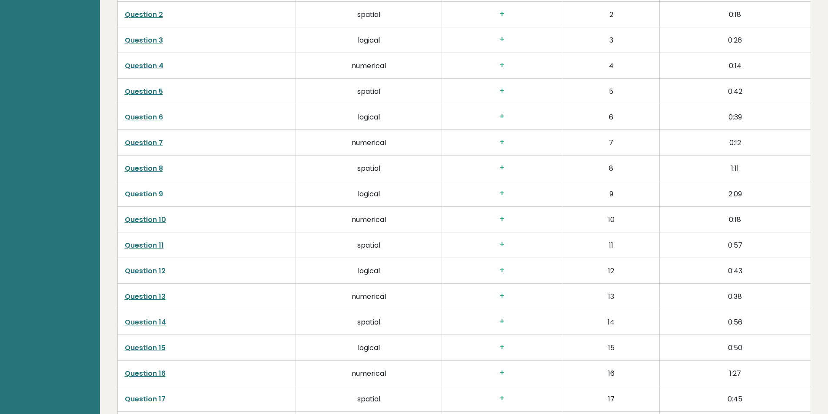
scroll to position [0, 0]
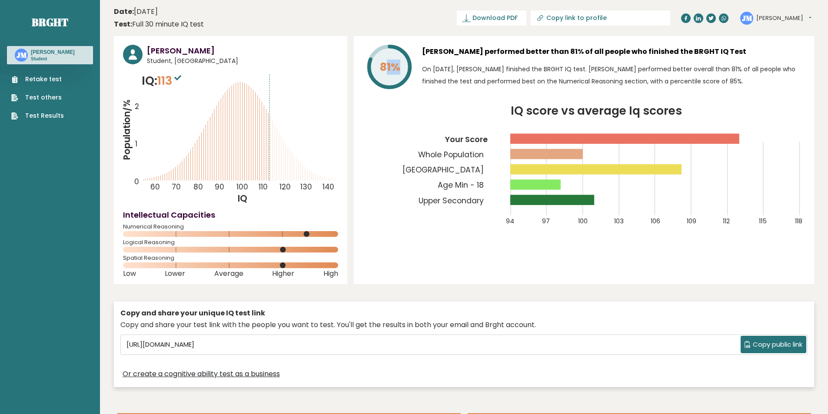
drag, startPoint x: 386, startPoint y: 61, endPoint x: 396, endPoint y: 70, distance: 13.5
click at [396, 70] on tspan "81%" at bounding box center [390, 67] width 20 height 15
click at [385, 149] on icon "IQ score vs average Iq scores 94 97 100 103 106 109 112 115 118 Your Score Whol…" at bounding box center [584, 171] width 442 height 131
drag, startPoint x: 7, startPoint y: 14, endPoint x: 10, endPoint y: 3, distance: 11.6
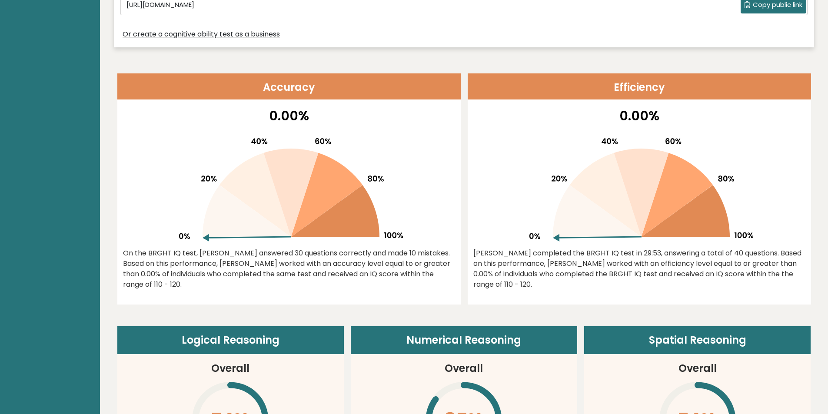
scroll to position [348, 0]
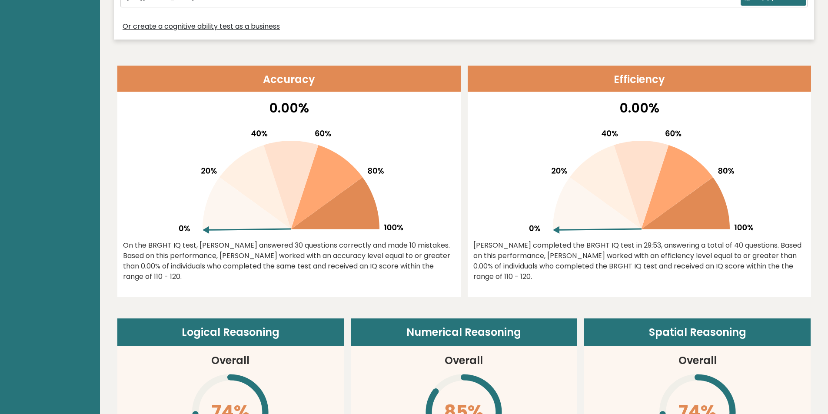
click at [641, 115] on p "0.00%" at bounding box center [639, 108] width 332 height 20
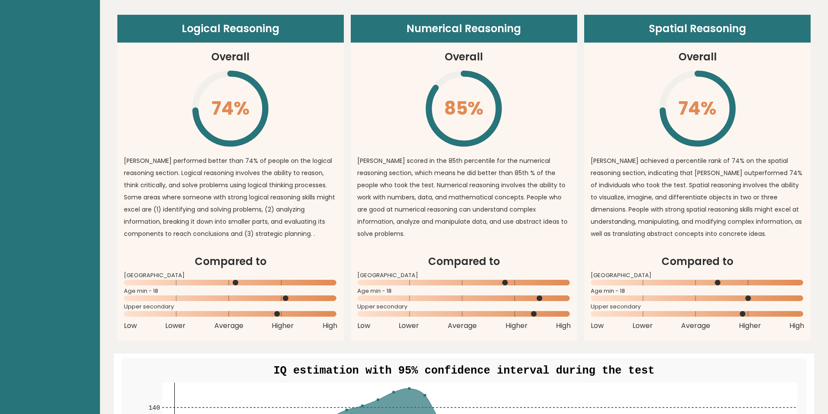
scroll to position [652, 0]
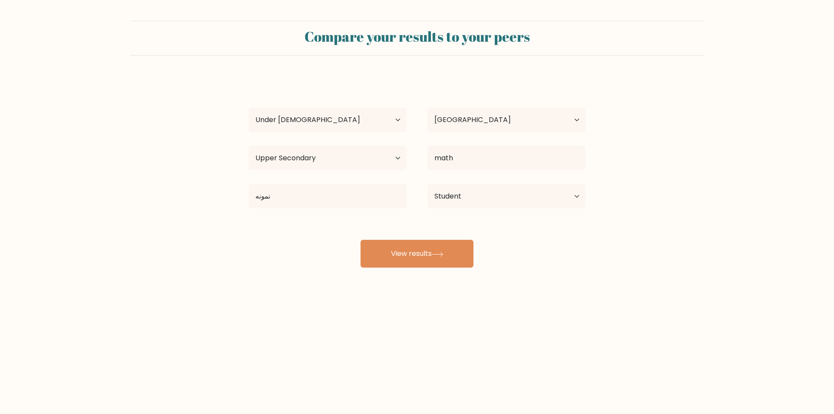
select select "min_18"
select select "IR"
select select "upper_secondary"
select select "student"
